Goal: Transaction & Acquisition: Purchase product/service

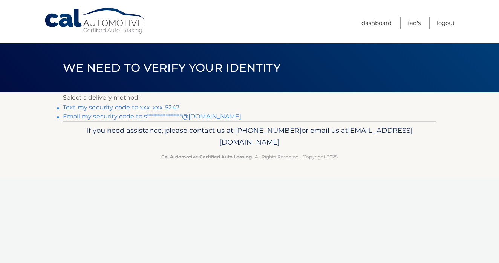
click at [210, 117] on link "**********" at bounding box center [152, 116] width 178 height 7
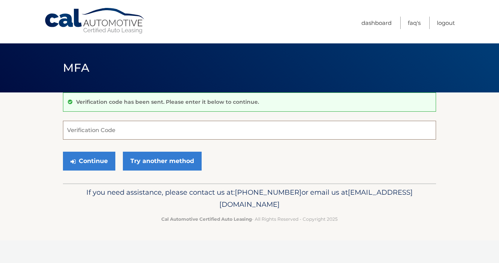
click at [89, 130] on input "Verification Code" at bounding box center [249, 130] width 373 height 19
paste input "292767"
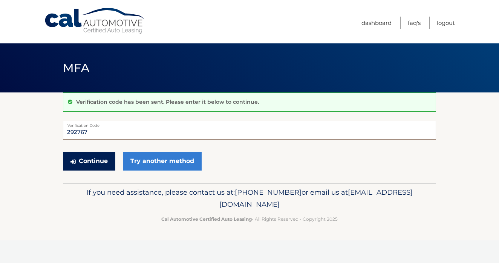
type input "292767"
click at [98, 159] on button "Continue" at bounding box center [89, 161] width 52 height 19
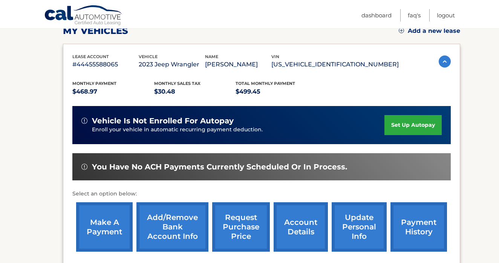
scroll to position [137, 0]
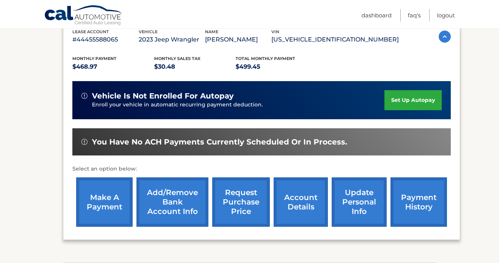
click at [101, 210] on link "make a payment" at bounding box center [104, 201] width 57 height 49
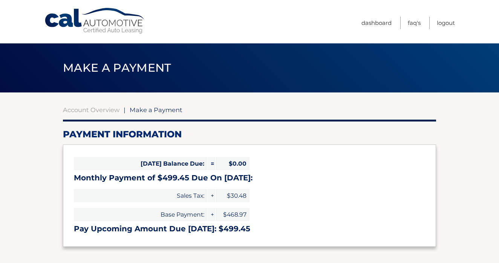
select select "NzE5YmQxODktY2Y2Mi00Y2ZkLWJjYWEtMDliYjViZmM2MjE0"
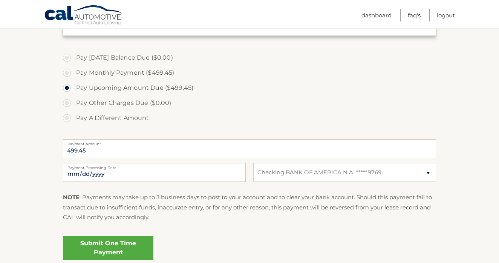
scroll to position [212, 0]
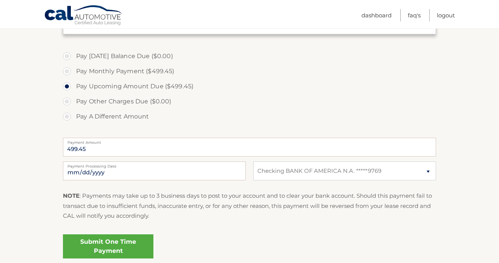
click at [102, 238] on link "Submit One Time Payment" at bounding box center [108, 246] width 91 height 24
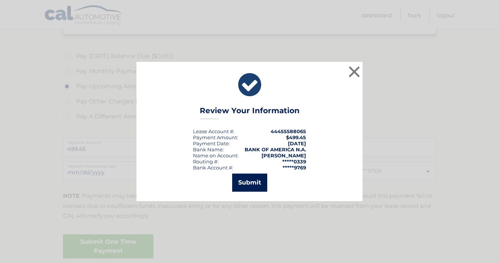
click at [250, 183] on button "Submit" at bounding box center [249, 182] width 35 height 18
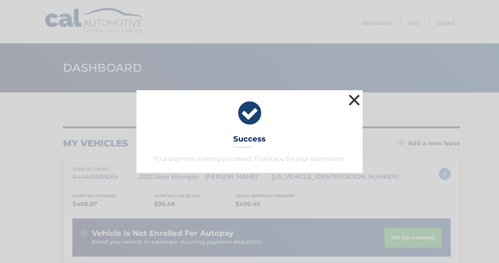
click at [356, 98] on button "×" at bounding box center [354, 99] width 15 height 15
